Goal: Task Accomplishment & Management: Manage account settings

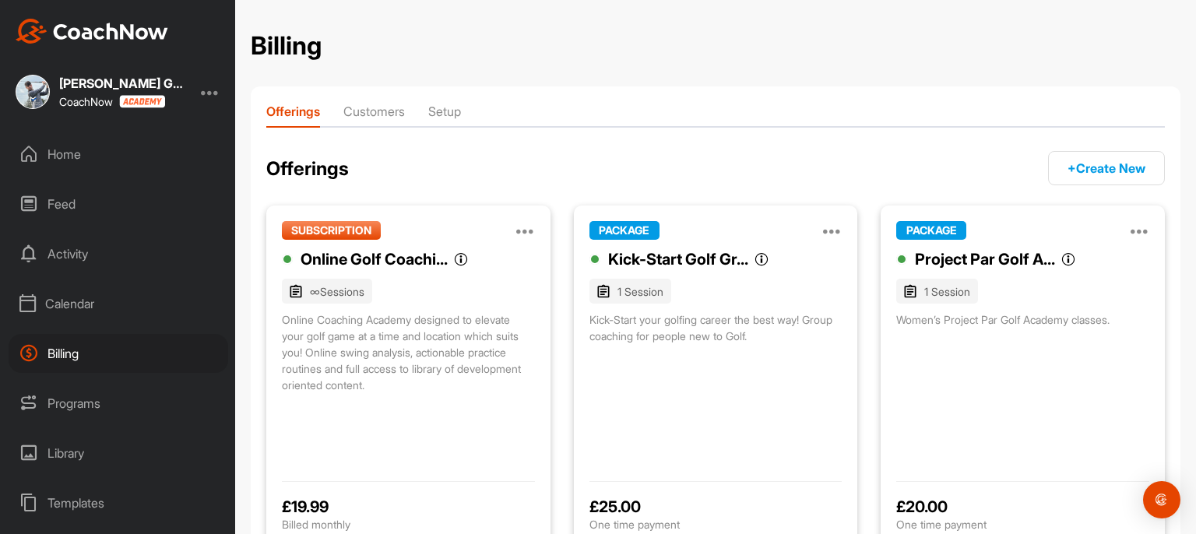
scroll to position [234, 0]
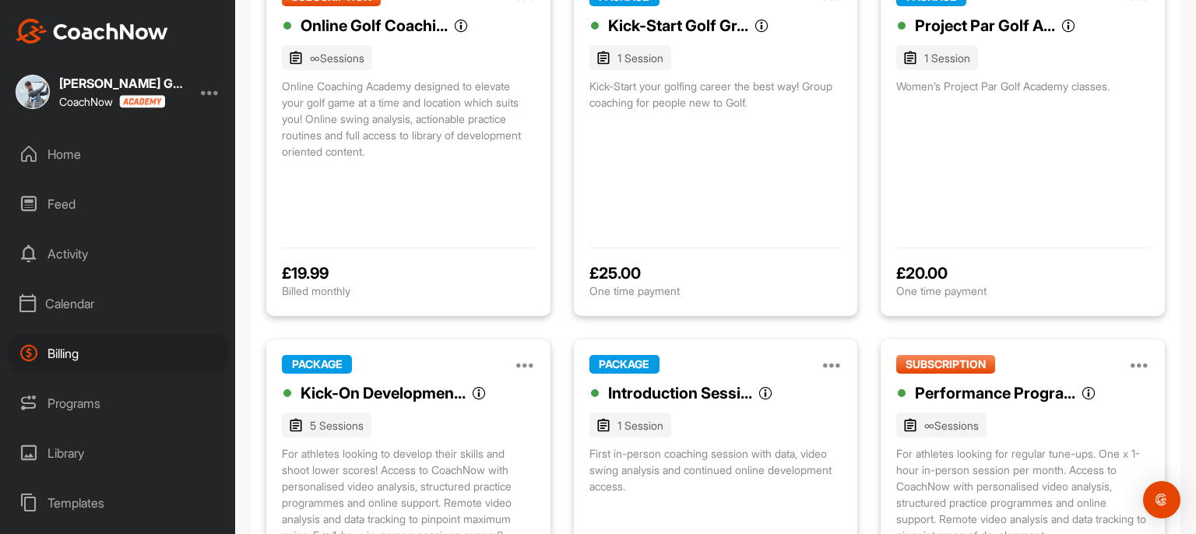
click at [82, 401] on div "Programs" at bounding box center [119, 403] width 220 height 39
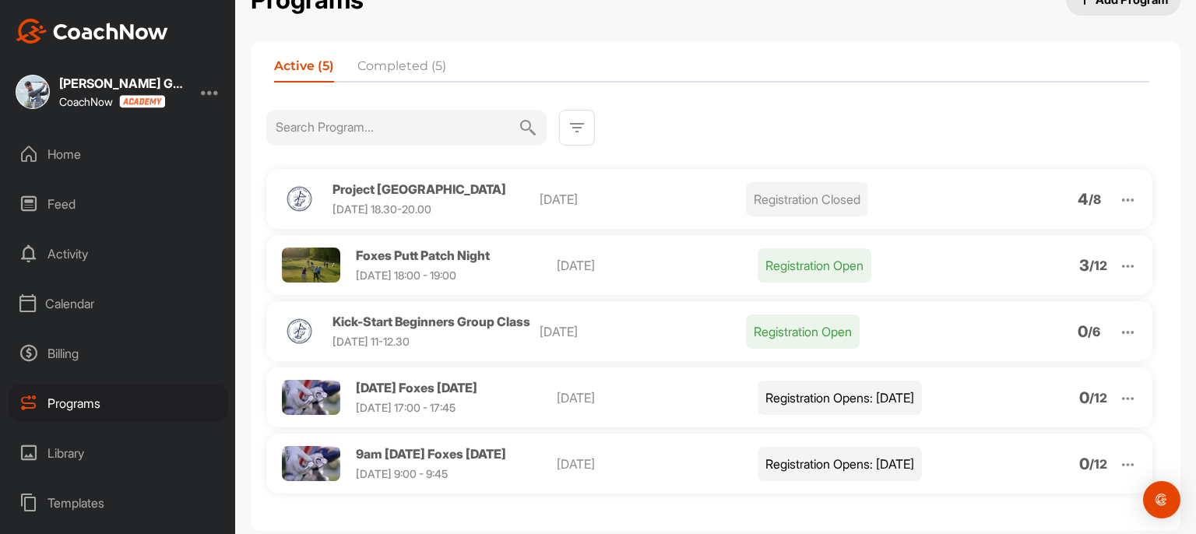
scroll to position [89, 0]
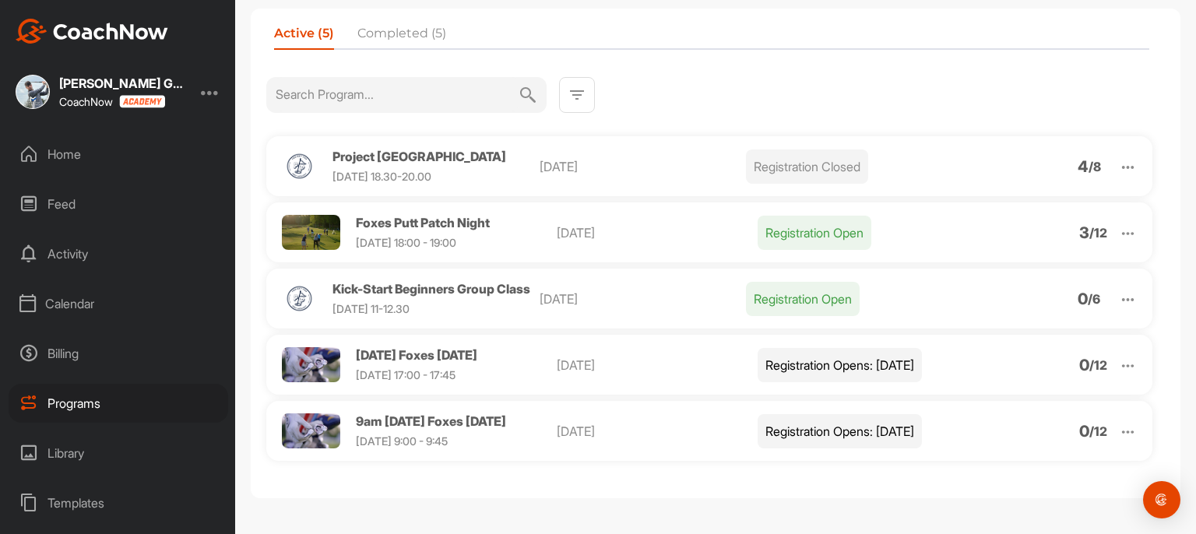
click at [724, 298] on p "[DATE]" at bounding box center [643, 299] width 207 height 19
click at [393, 289] on div "Kick-Start Beginners Group Class" at bounding box center [432, 289] width 198 height 12
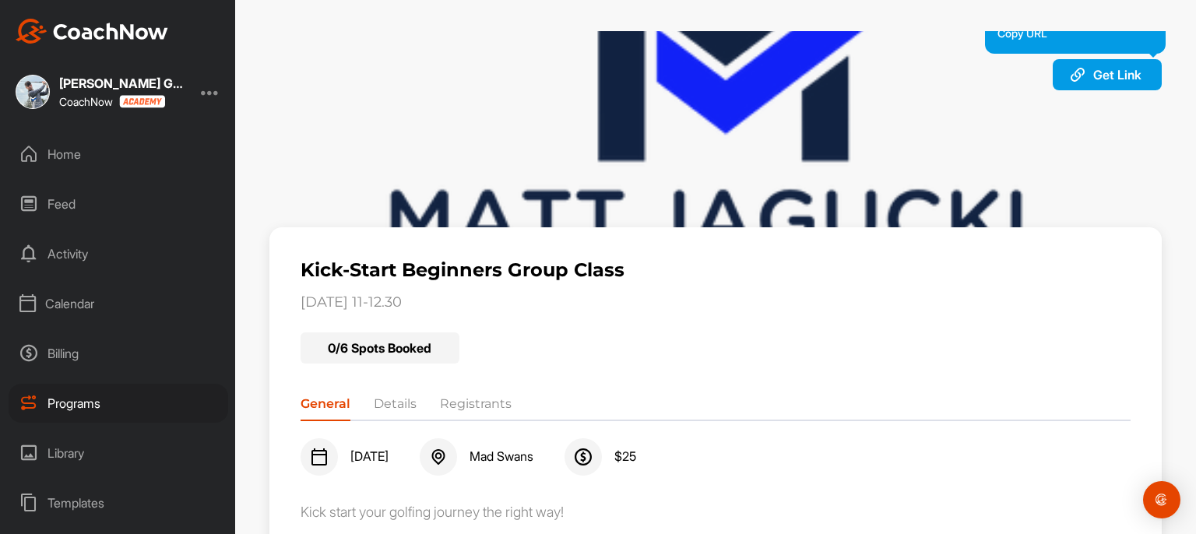
click at [1108, 67] on span "Get Link" at bounding box center [1118, 75] width 48 height 16
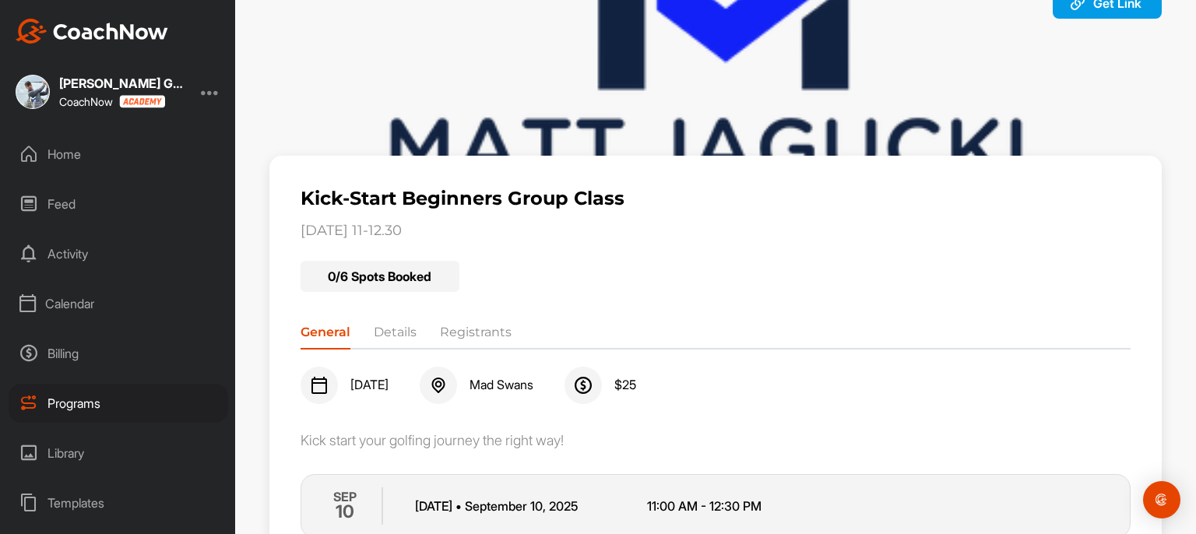
scroll to position [143, 0]
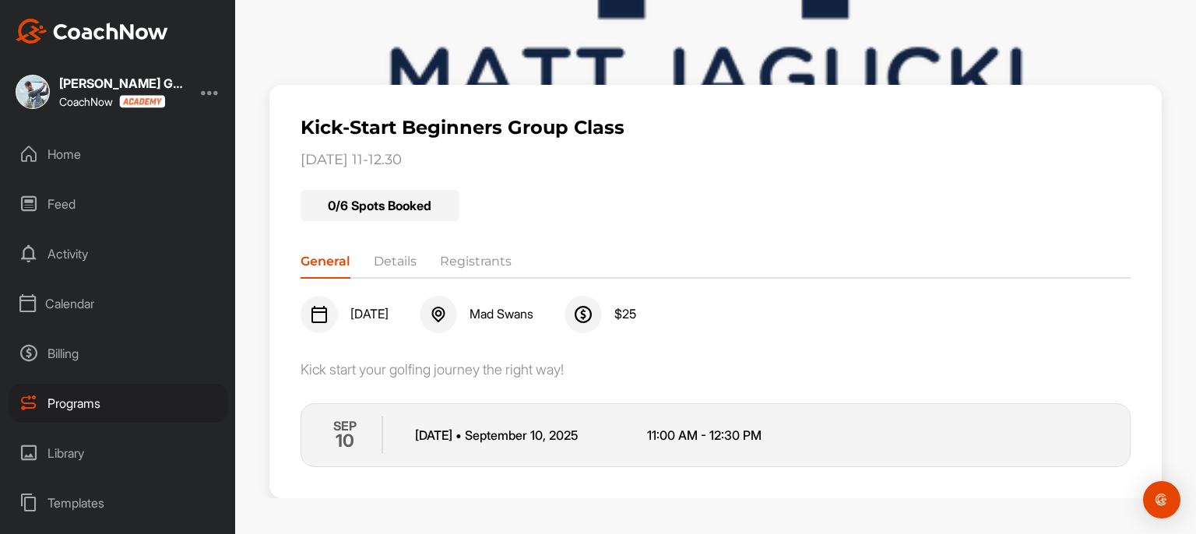
click at [76, 411] on div "Programs" at bounding box center [119, 403] width 220 height 39
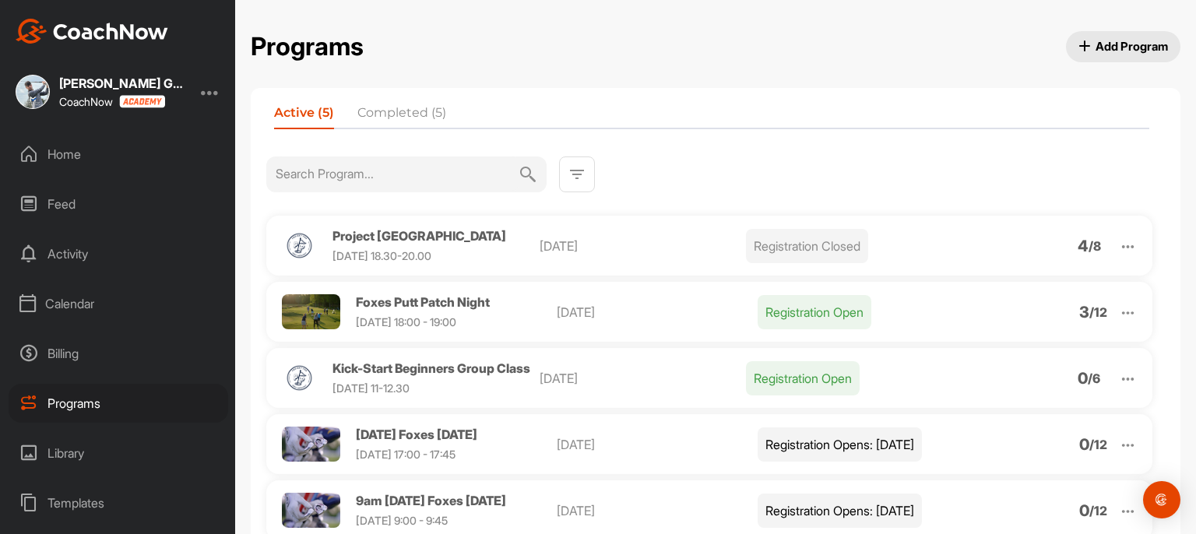
click at [72, 356] on div "Billing" at bounding box center [119, 353] width 220 height 39
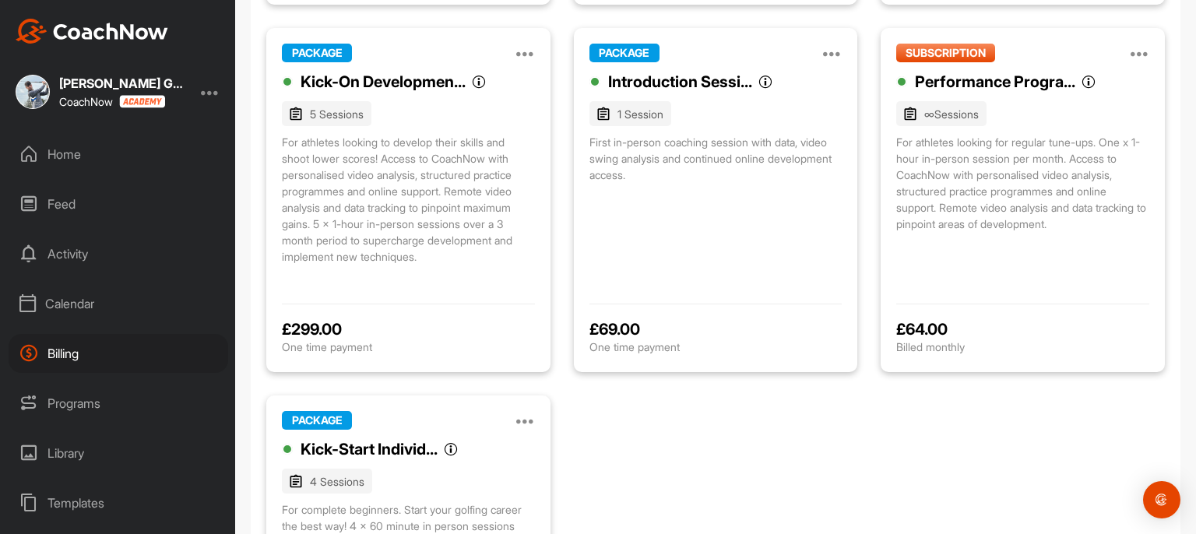
scroll to position [779, 0]
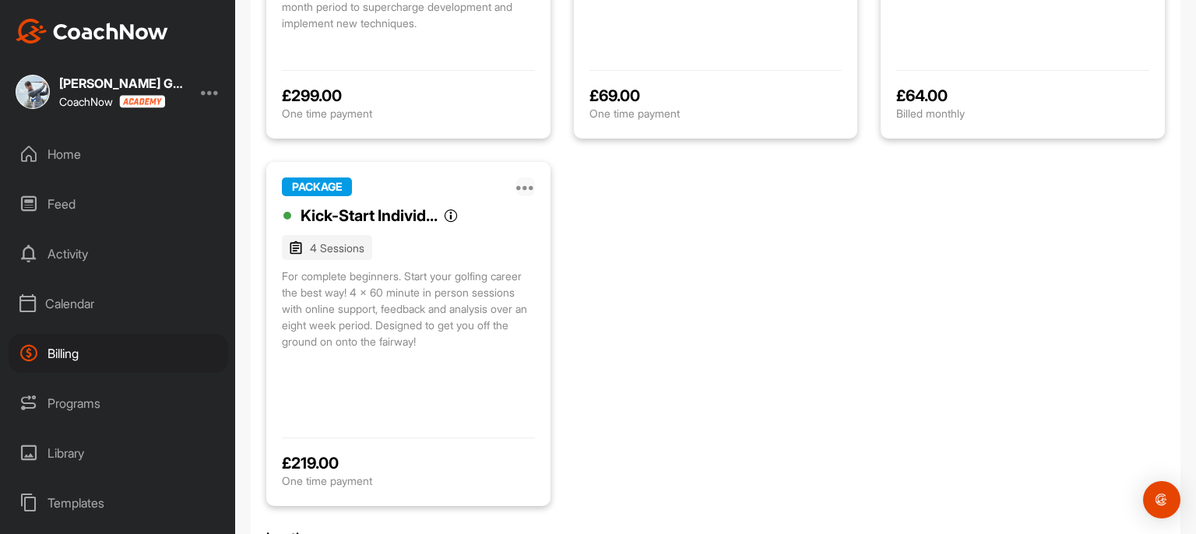
click at [520, 187] on icon at bounding box center [525, 187] width 19 height 19
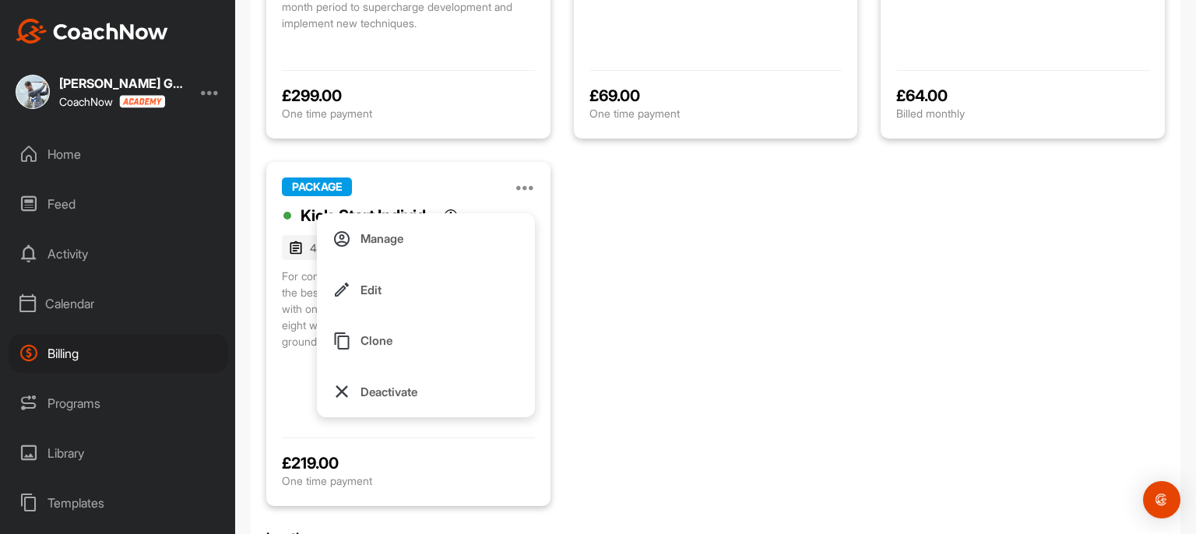
click at [449, 462] on div "£ 219.00" at bounding box center [408, 463] width 253 height 19
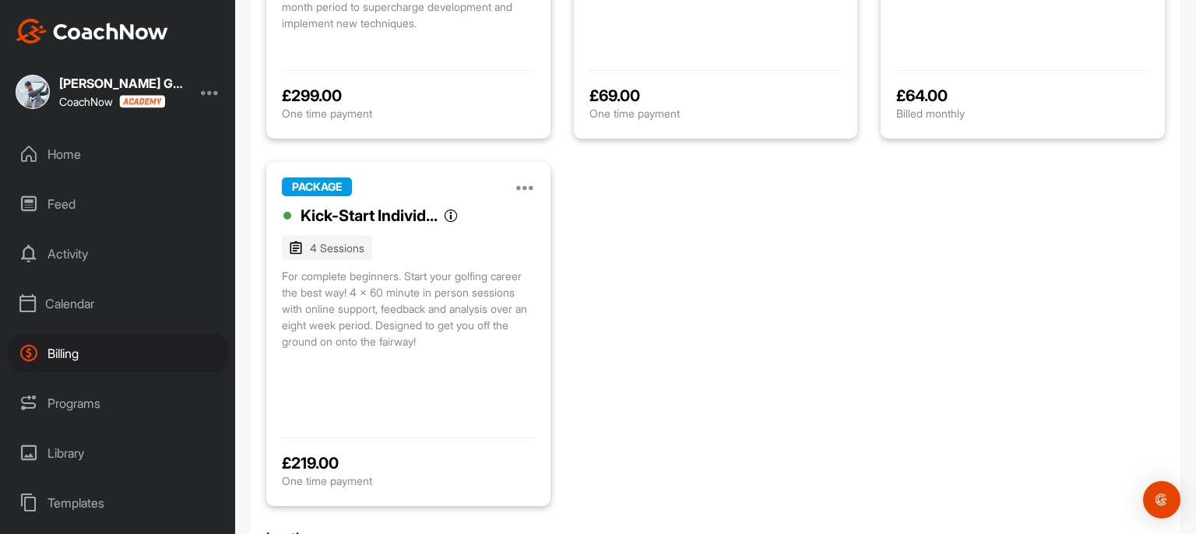
click at [324, 222] on div "Kick-Start Individ..." at bounding box center [369, 215] width 137 height 23
click at [458, 214] on icon at bounding box center [451, 216] width 14 height 14
click at [477, 333] on div "For complete beginners. Start your golfing career the best way! 4 x 60 minute i…" at bounding box center [408, 342] width 253 height 148
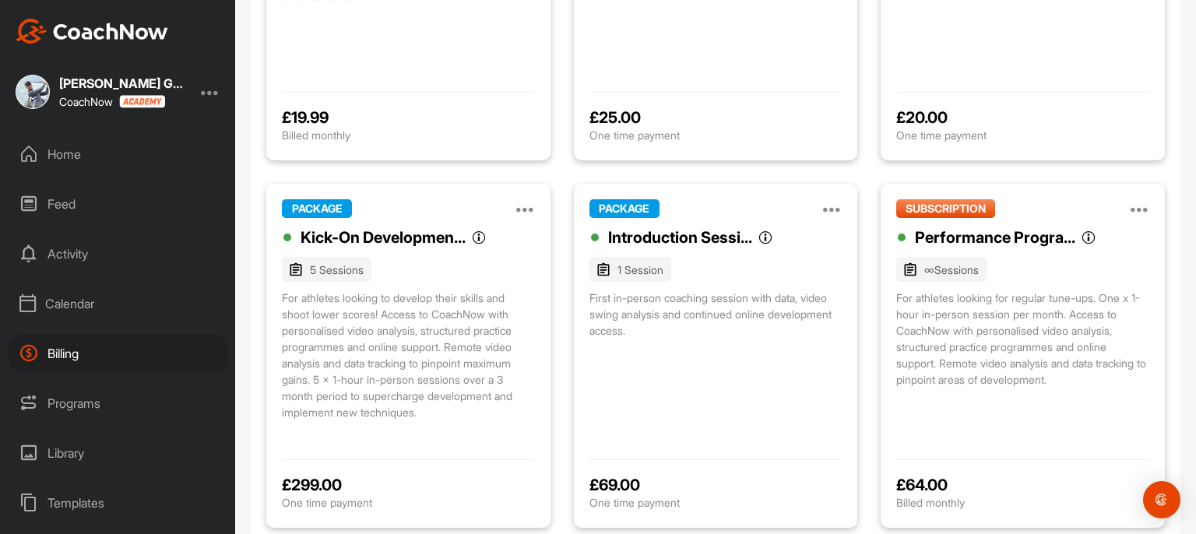
scroll to position [857, 0]
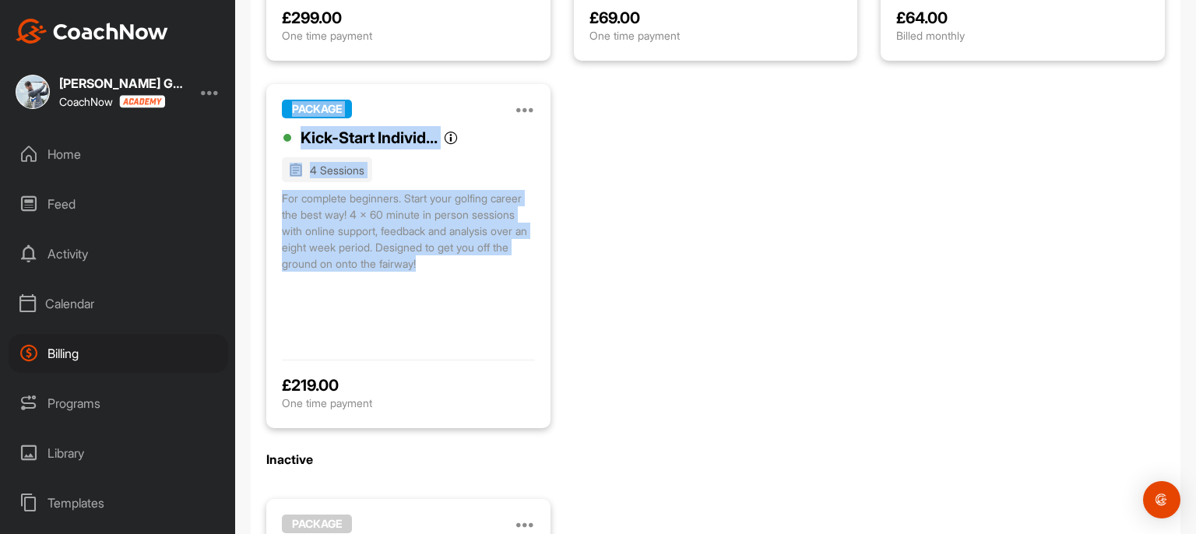
drag, startPoint x: 263, startPoint y: 84, endPoint x: 560, endPoint y: 290, distance: 361.1
click at [560, 290] on div "Offerings Customers Setup Offerings + Create New SUBSCRIPTION Manage Edit Clone…" at bounding box center [716, 45] width 930 height 1630
click at [418, 231] on div "For complete beginners. Start your golfing career the best way! 4 x 60 minute i…" at bounding box center [408, 264] width 253 height 148
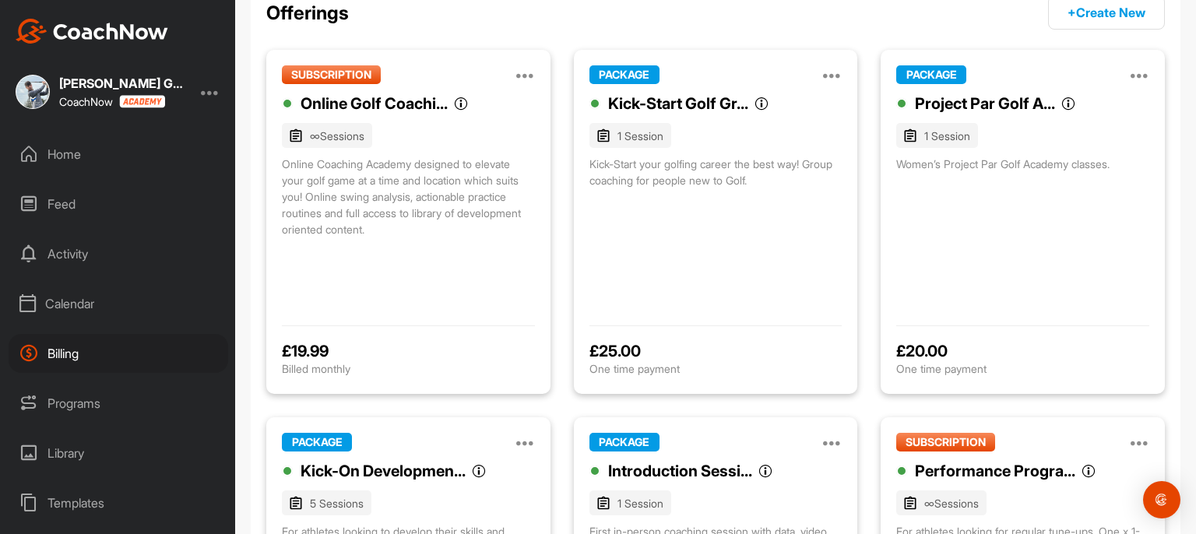
scroll to position [0, 0]
